Goal: Use online tool/utility: Utilize a website feature to perform a specific function

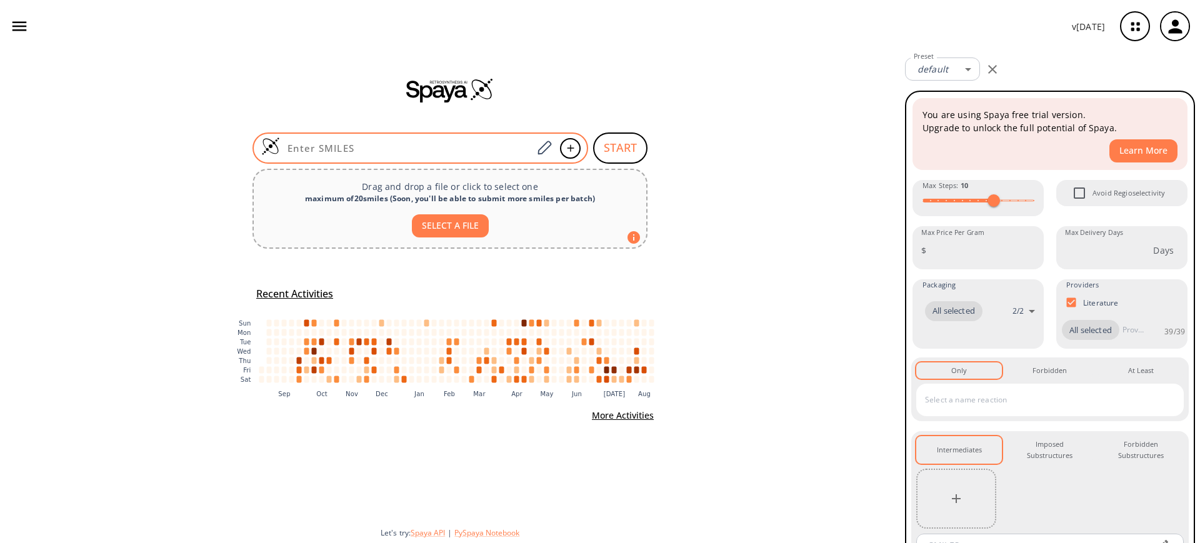
click at [354, 140] on div at bounding box center [421, 148] width 336 height 31
paste input "FC1=C(C(OCC)=O)C=CC=C1SCC2=CC=C(OC)C=C2"
type input "FC1=C(C(OCC)=O)C=CC=C1SCC2=CC=C(OC)C=C2"
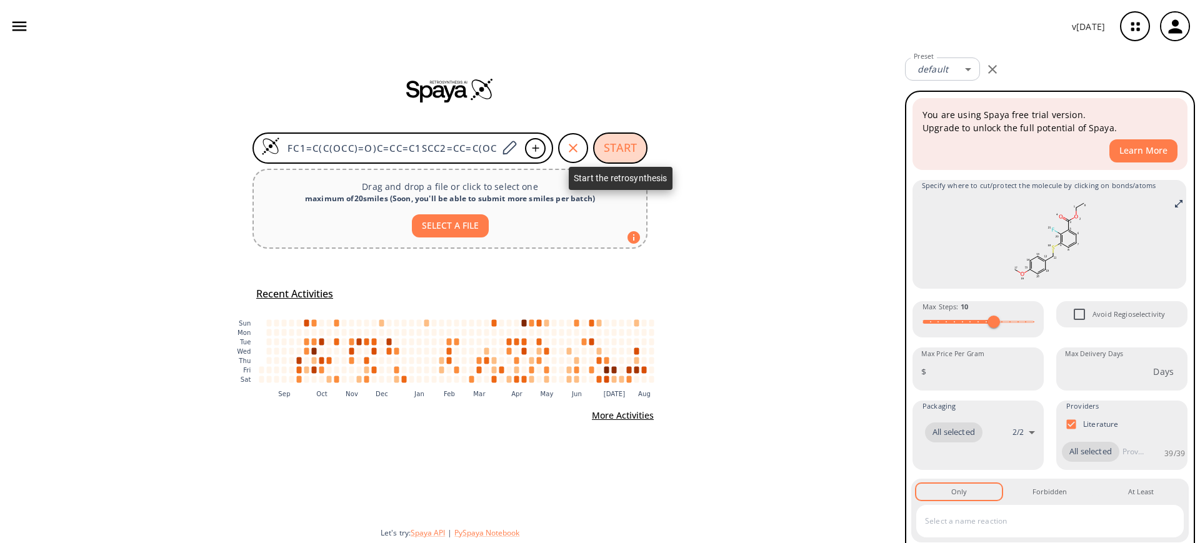
click at [620, 134] on button "START" at bounding box center [620, 148] width 54 height 31
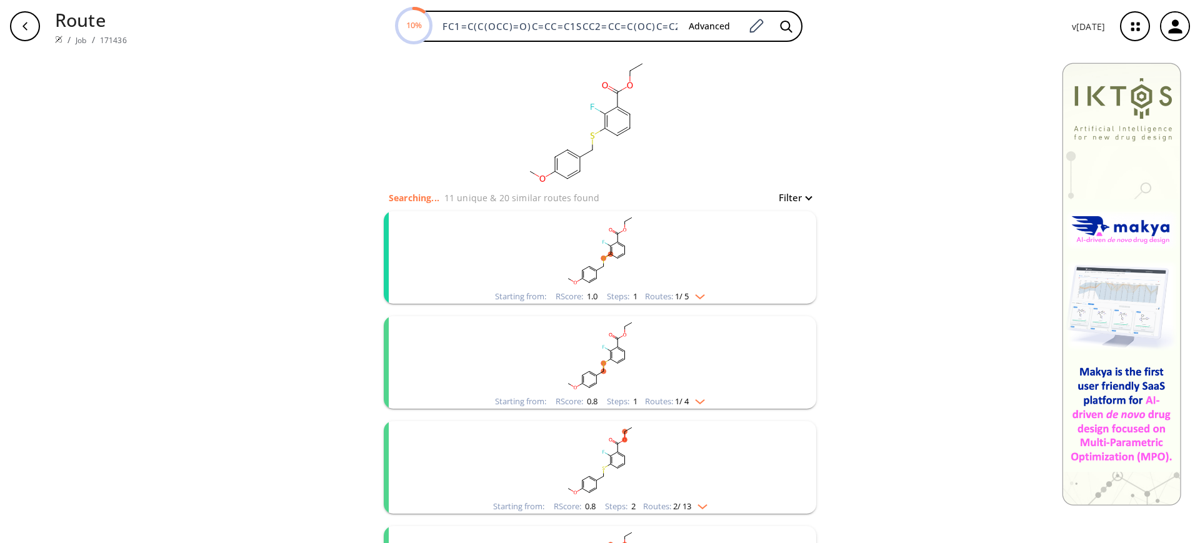
click at [613, 226] on rect "clusters" at bounding box center [600, 250] width 325 height 78
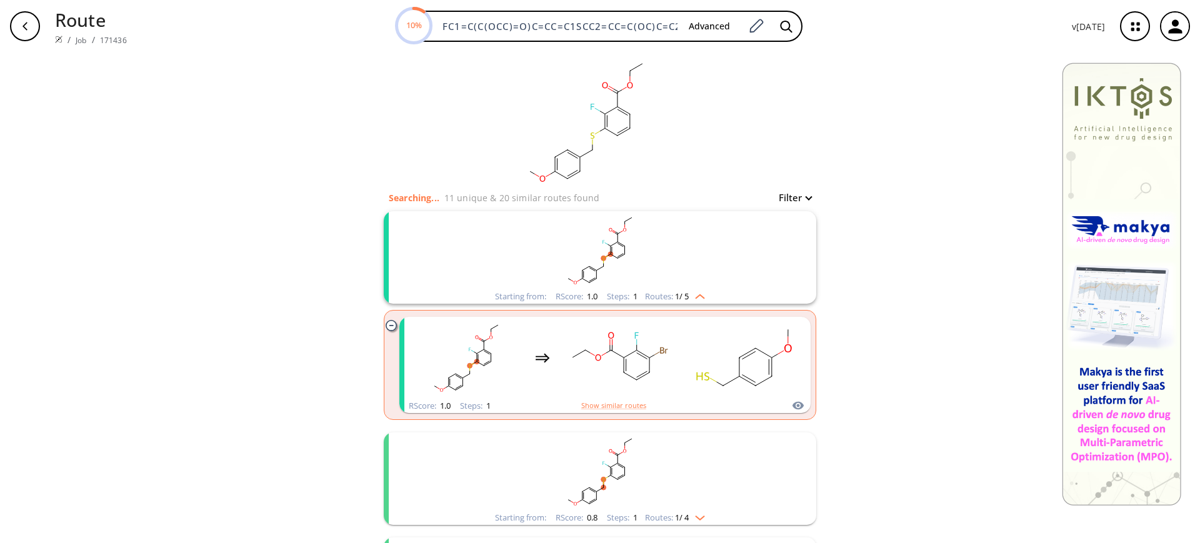
click at [691, 263] on rect "clusters" at bounding box center [600, 250] width 325 height 78
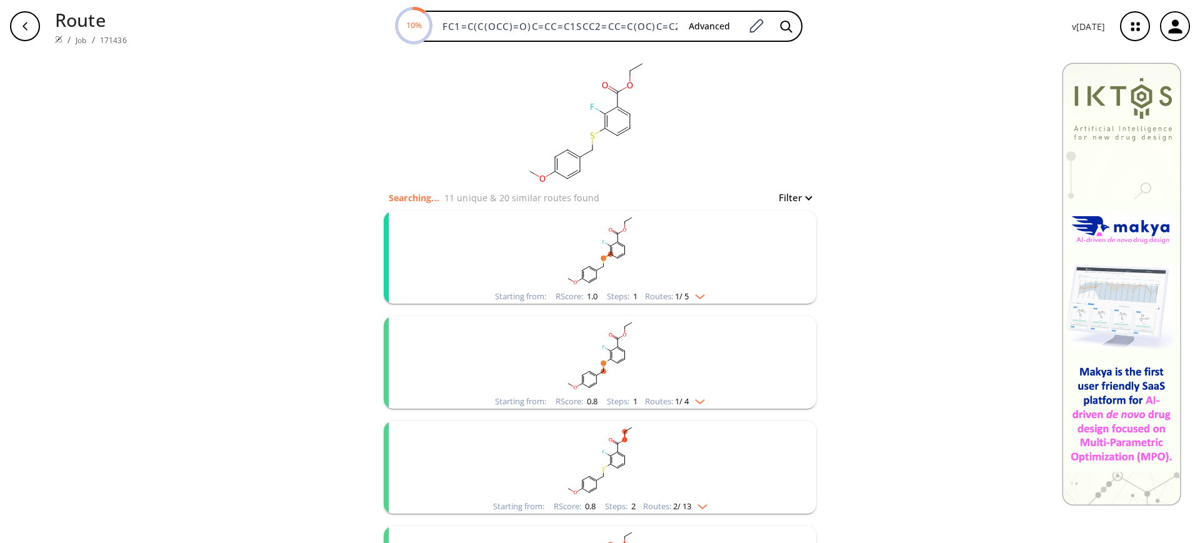
click at [691, 260] on rect "clusters" at bounding box center [600, 250] width 325 height 78
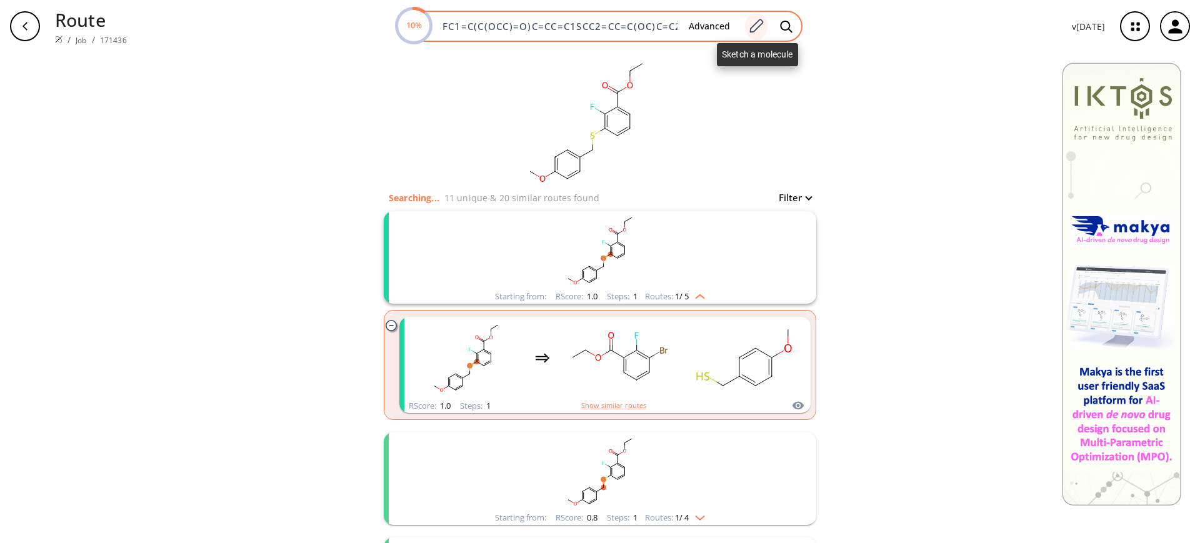
click at [760, 14] on div at bounding box center [756, 27] width 23 height 28
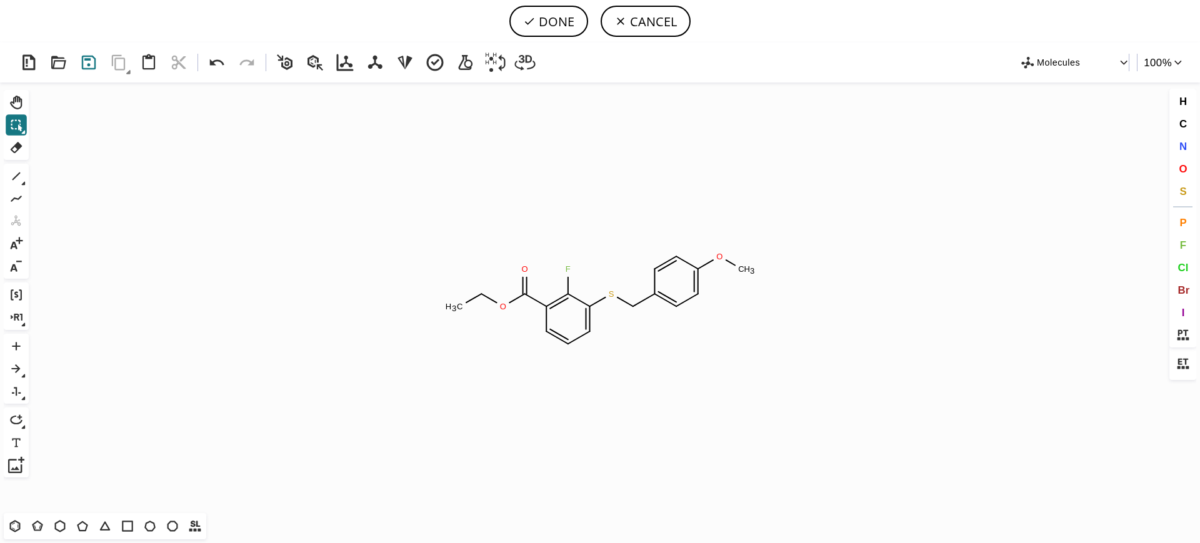
click at [88, 61] on icon at bounding box center [89, 62] width 23 height 23
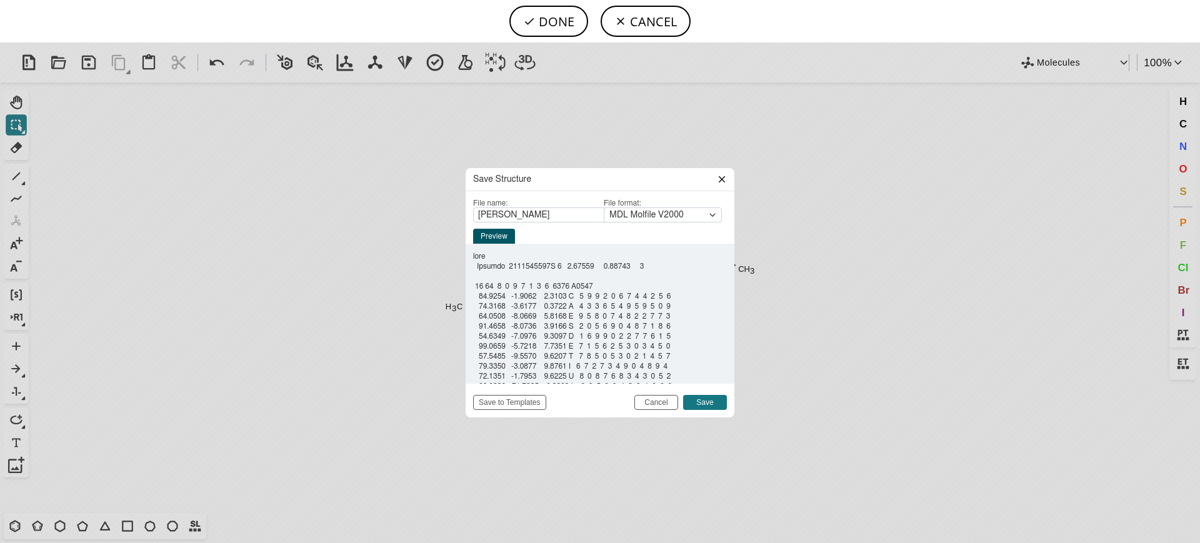
click at [726, 184] on header "Save Structure" at bounding box center [600, 179] width 269 height 23
click at [723, 180] on icon at bounding box center [722, 179] width 6 height 6
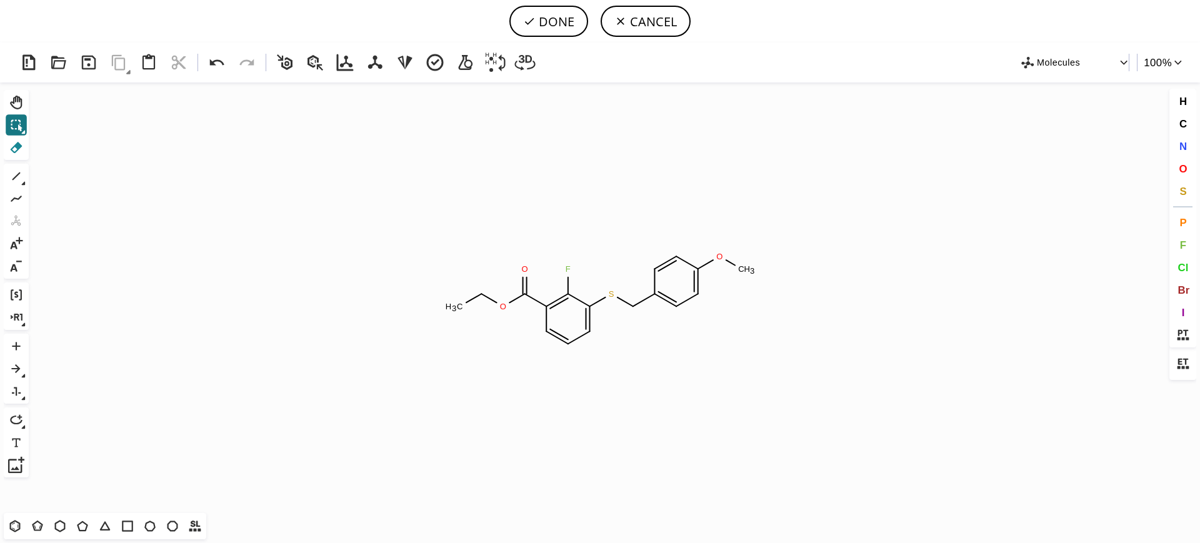
click at [15, 143] on icon at bounding box center [16, 147] width 16 height 16
click at [727, 261] on icon at bounding box center [731, 262] width 18 height 16
click at [745, 273] on tspan "H" at bounding box center [748, 268] width 6 height 9
click at [710, 263] on icon at bounding box center [706, 264] width 24 height 20
click at [720, 259] on tspan "O" at bounding box center [719, 256] width 6 height 9
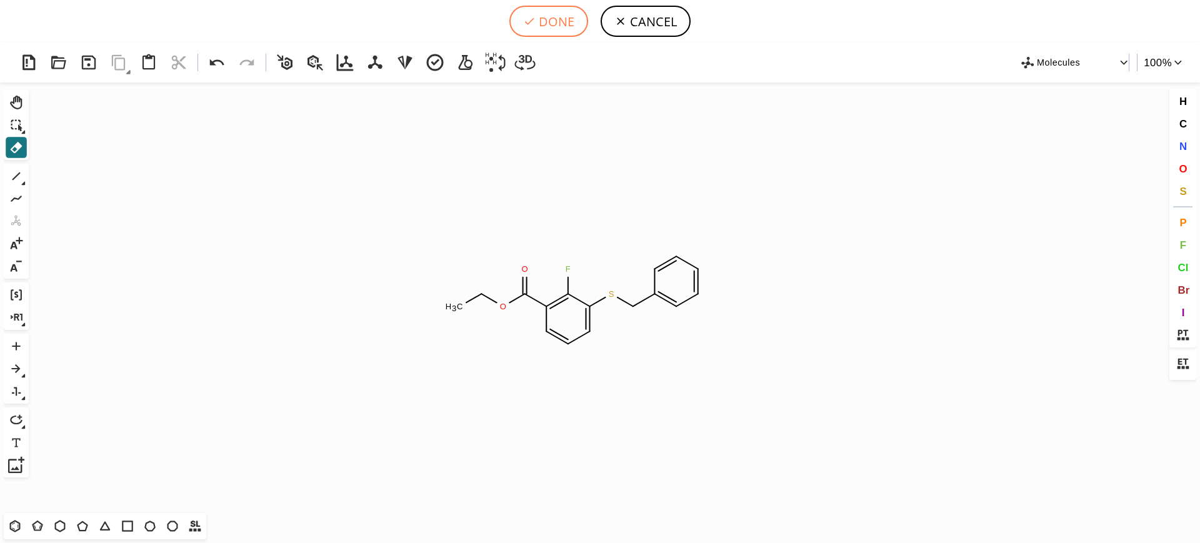
click at [564, 16] on button "DONE" at bounding box center [549, 21] width 79 height 31
type input "FC1C(SCC2C=CC=CC=2)=CC=CC=1C(=O)OCC"
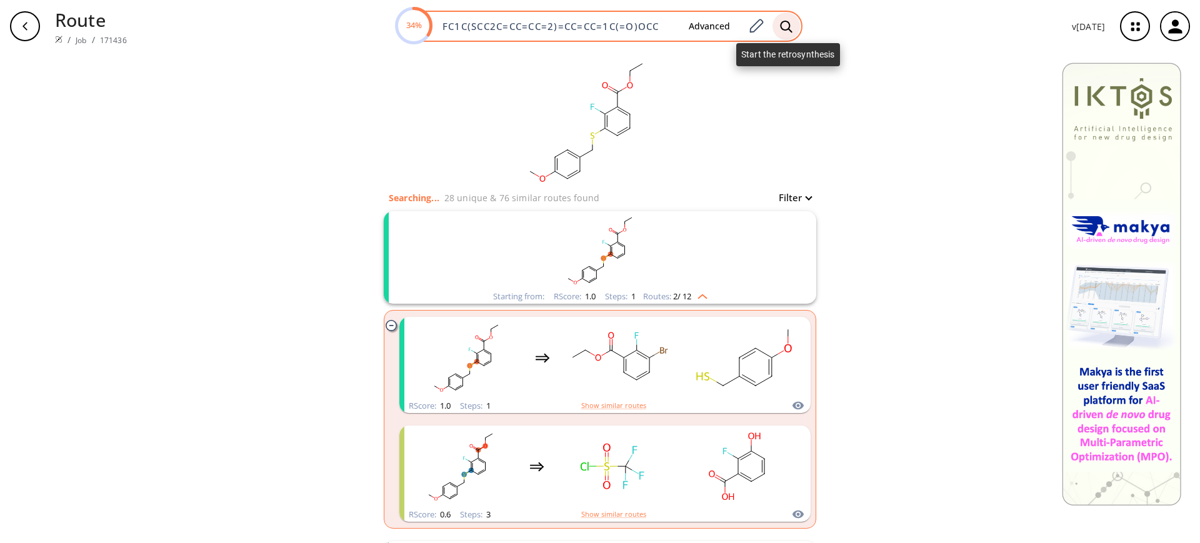
click at [793, 29] on icon at bounding box center [786, 26] width 13 height 13
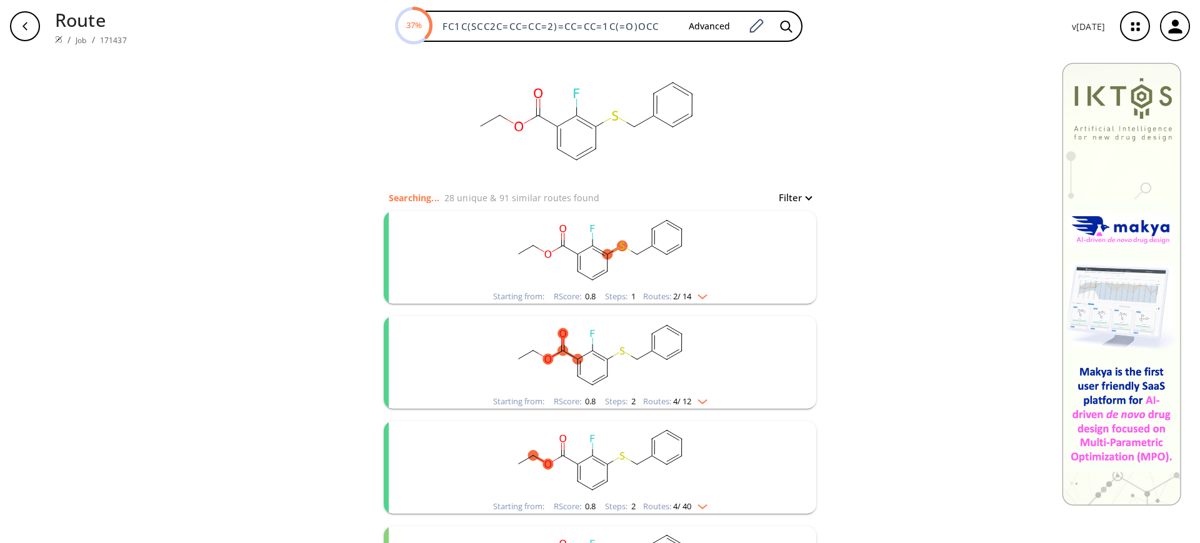
click at [580, 258] on rect "clusters" at bounding box center [600, 250] width 325 height 78
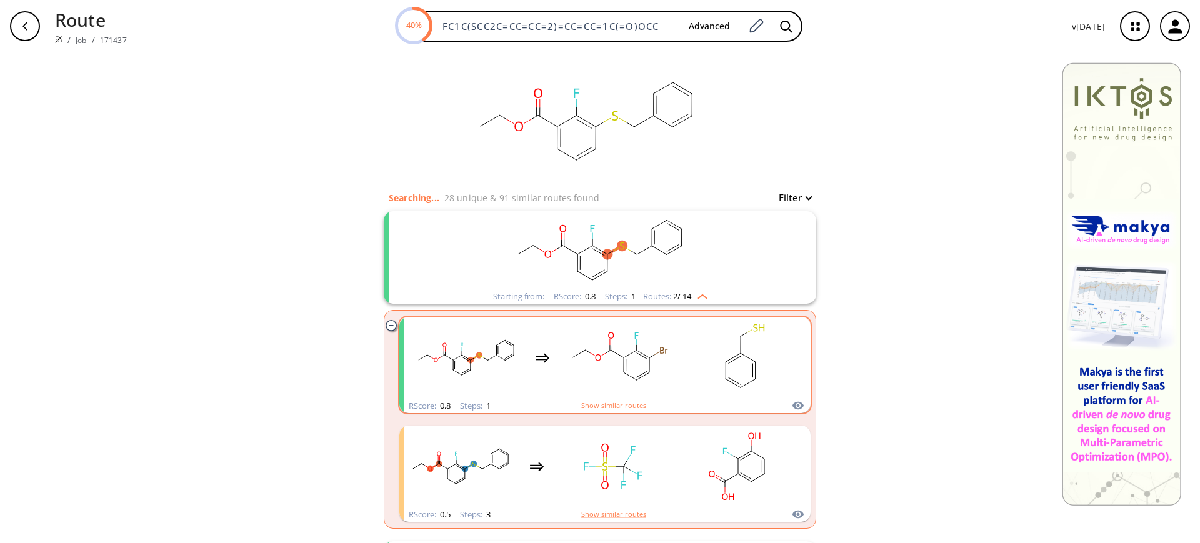
click at [708, 373] on rect "clusters" at bounding box center [744, 358] width 113 height 78
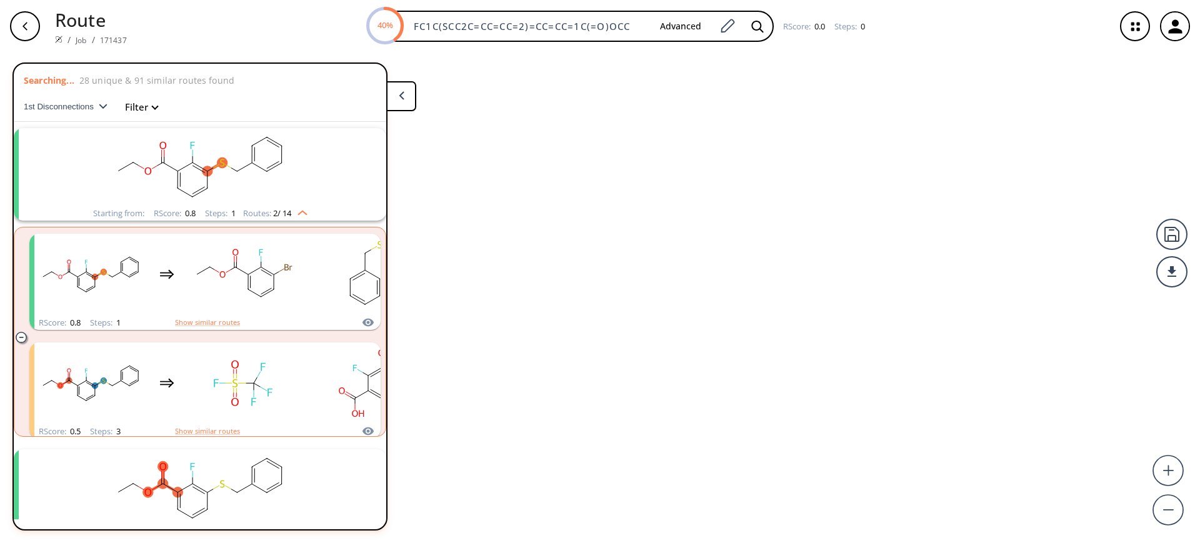
scroll to position [29, 0]
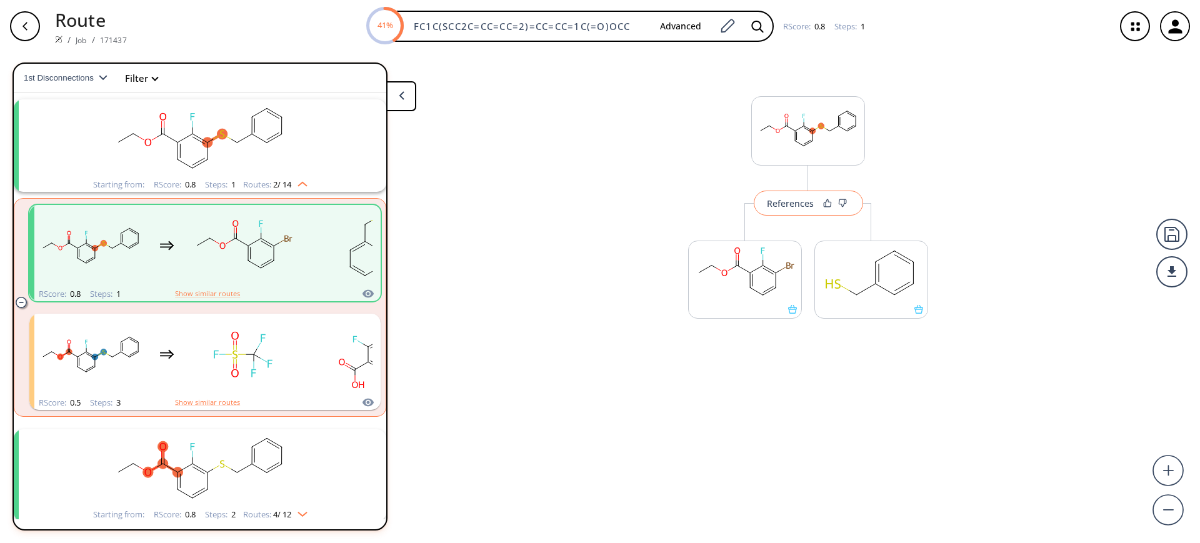
click at [803, 211] on button "References" at bounding box center [808, 203] width 109 height 25
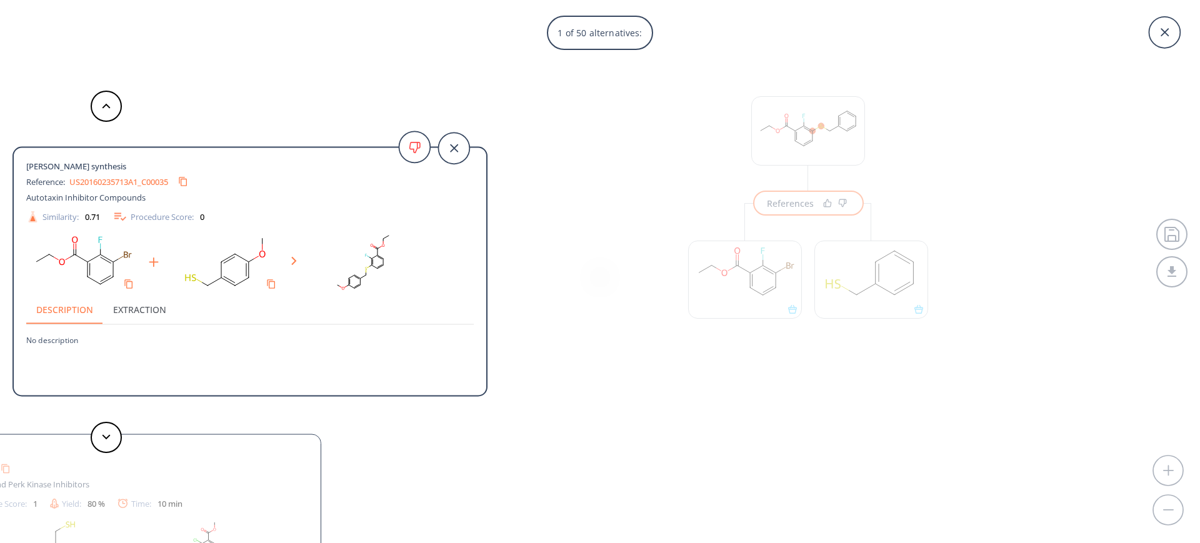
click at [136, 178] on link "US20160235713A1_C00035" at bounding box center [118, 182] width 99 height 8
